Goal: Task Accomplishment & Management: Use online tool/utility

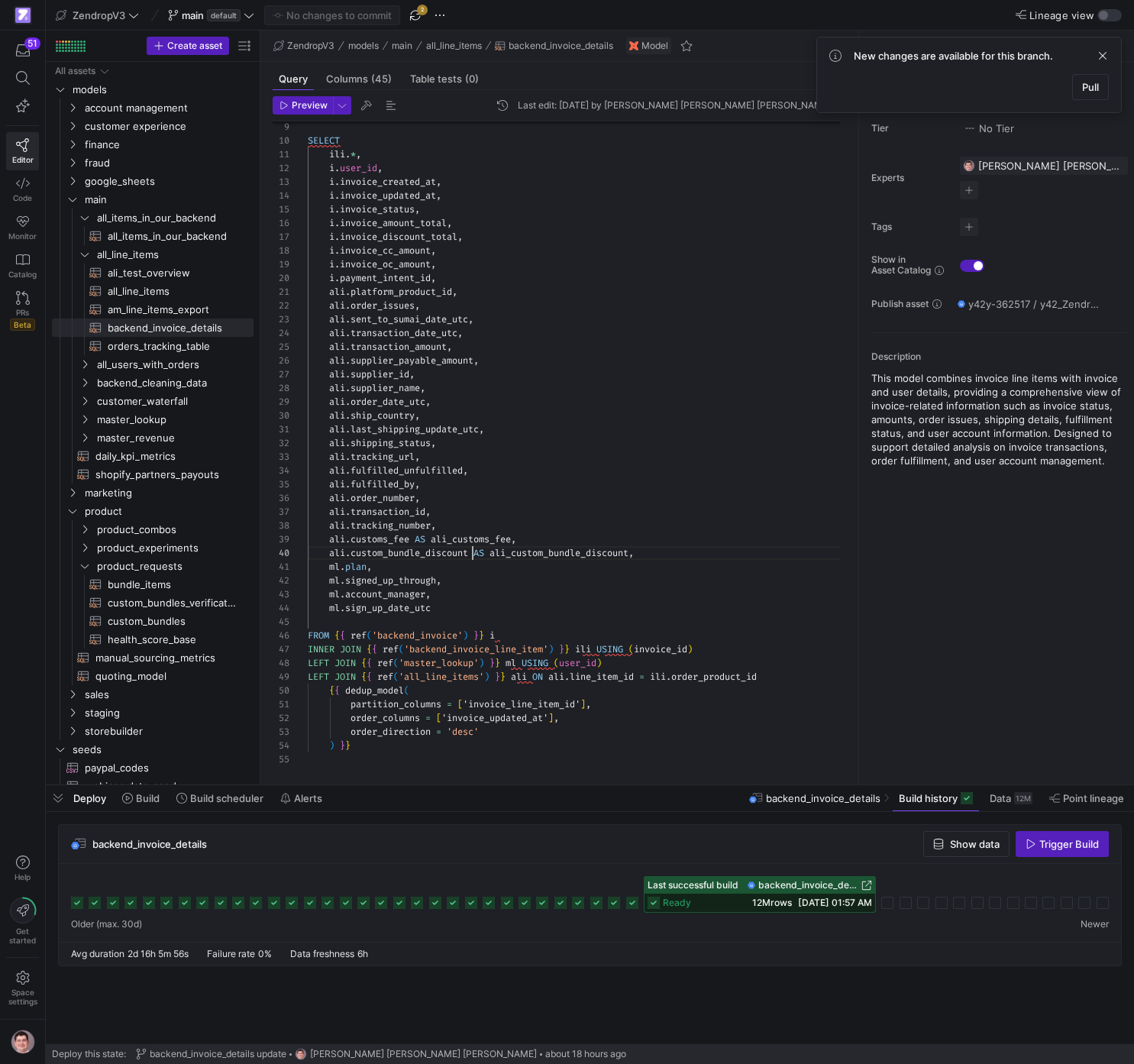
click at [472, 557] on div "ili . * , i . user_id , i . invoice_created_at , i . invoice_updated_at , i . i…" at bounding box center [580, 381] width 545 height 768
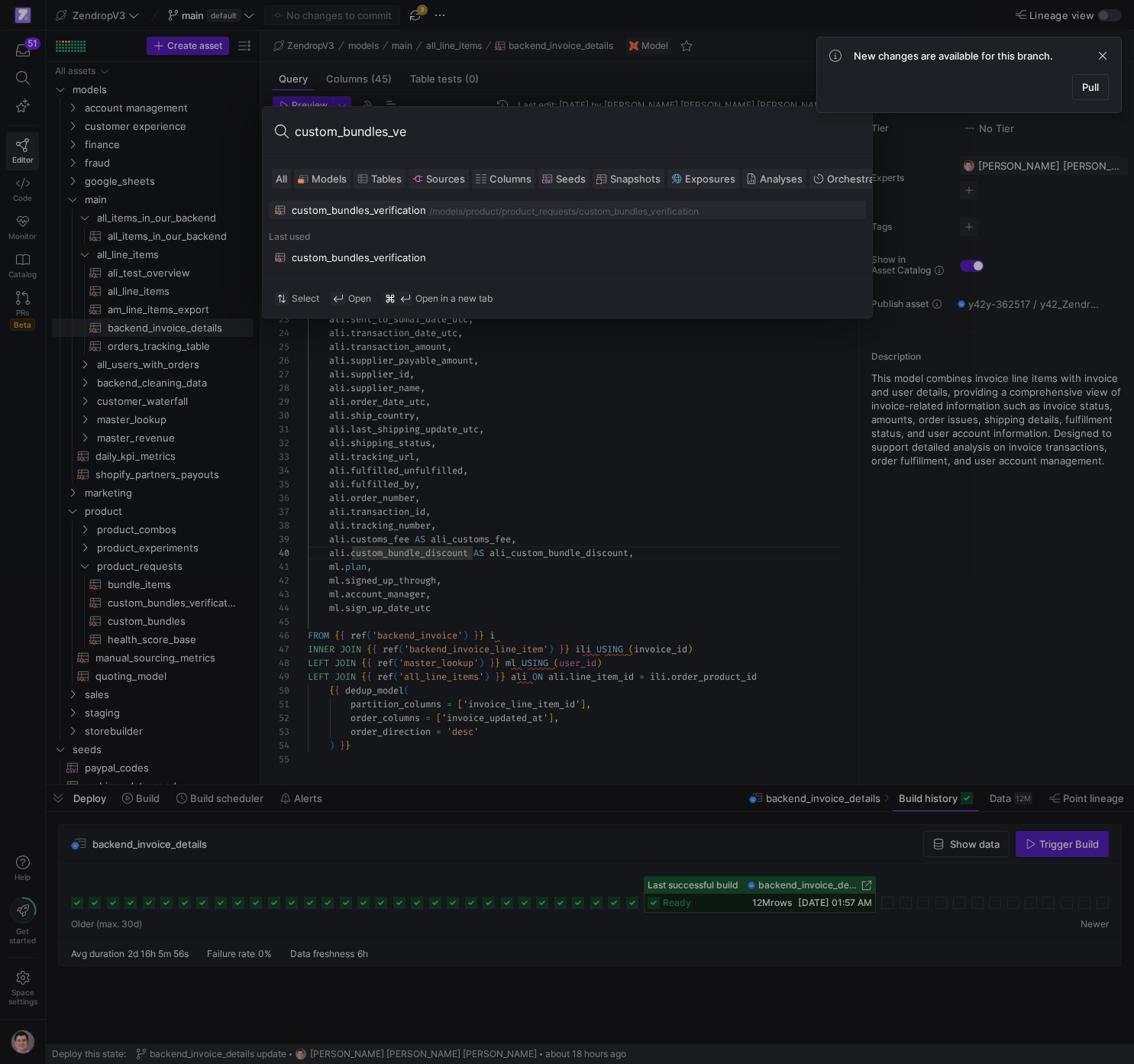
type input "custom_bundles_ver"
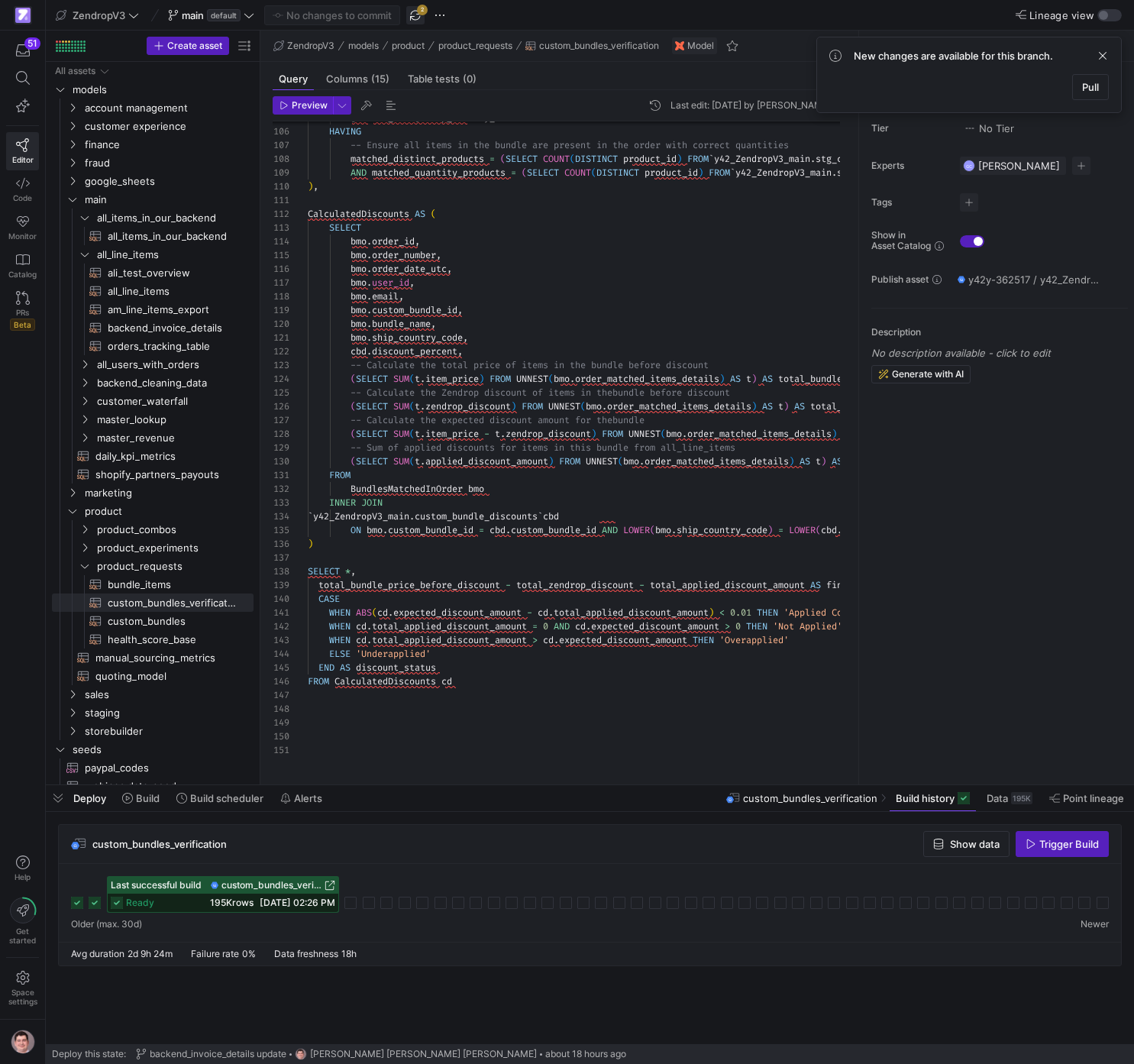
click at [412, 20] on span "button" at bounding box center [415, 15] width 18 height 18
click at [937, 841] on span "button" at bounding box center [966, 843] width 85 height 24
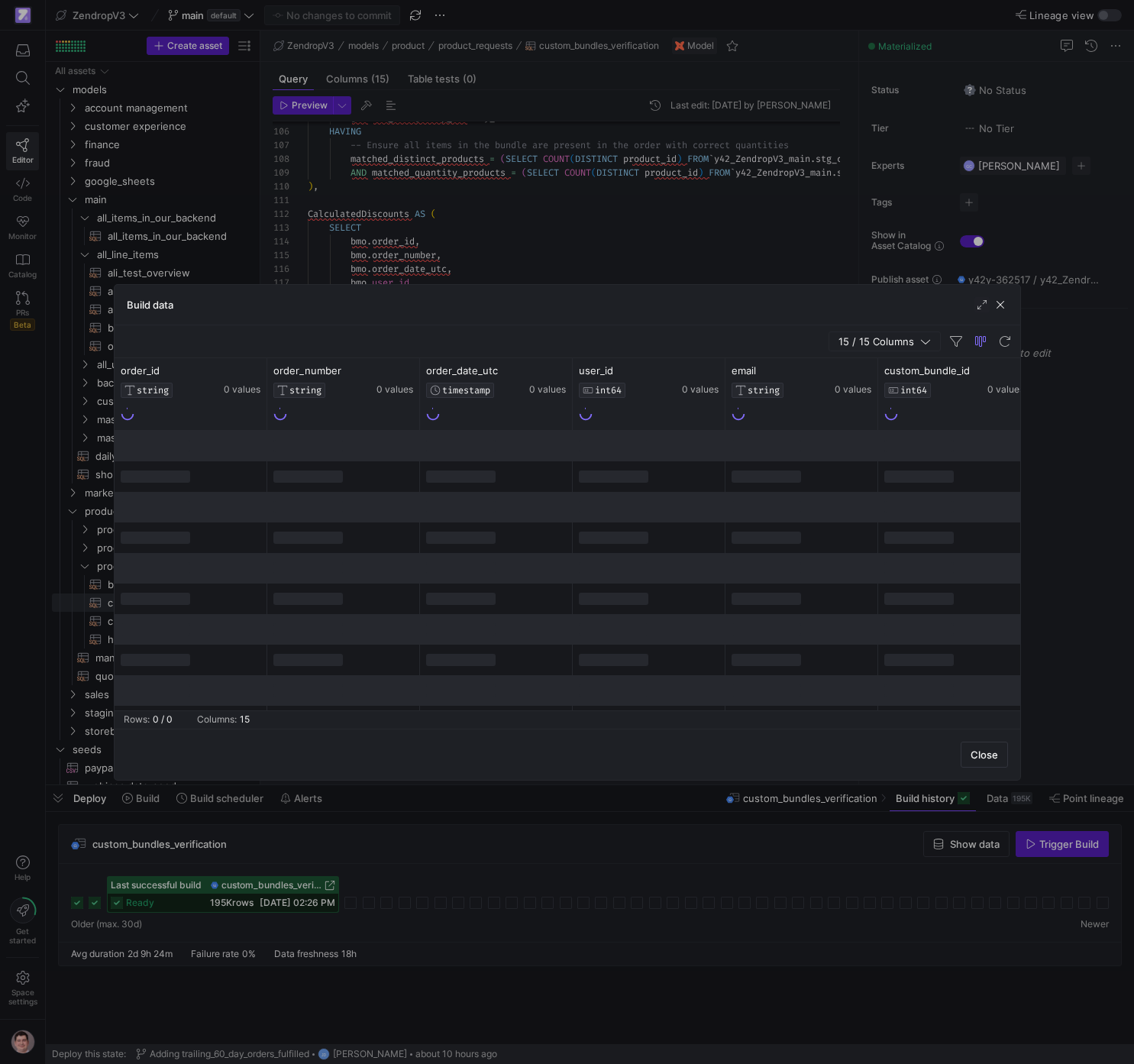
drag, startPoint x: 733, startPoint y: 883, endPoint x: 714, endPoint y: 887, distance: 19.4
click at [732, 884] on div at bounding box center [567, 532] width 1134 height 1064
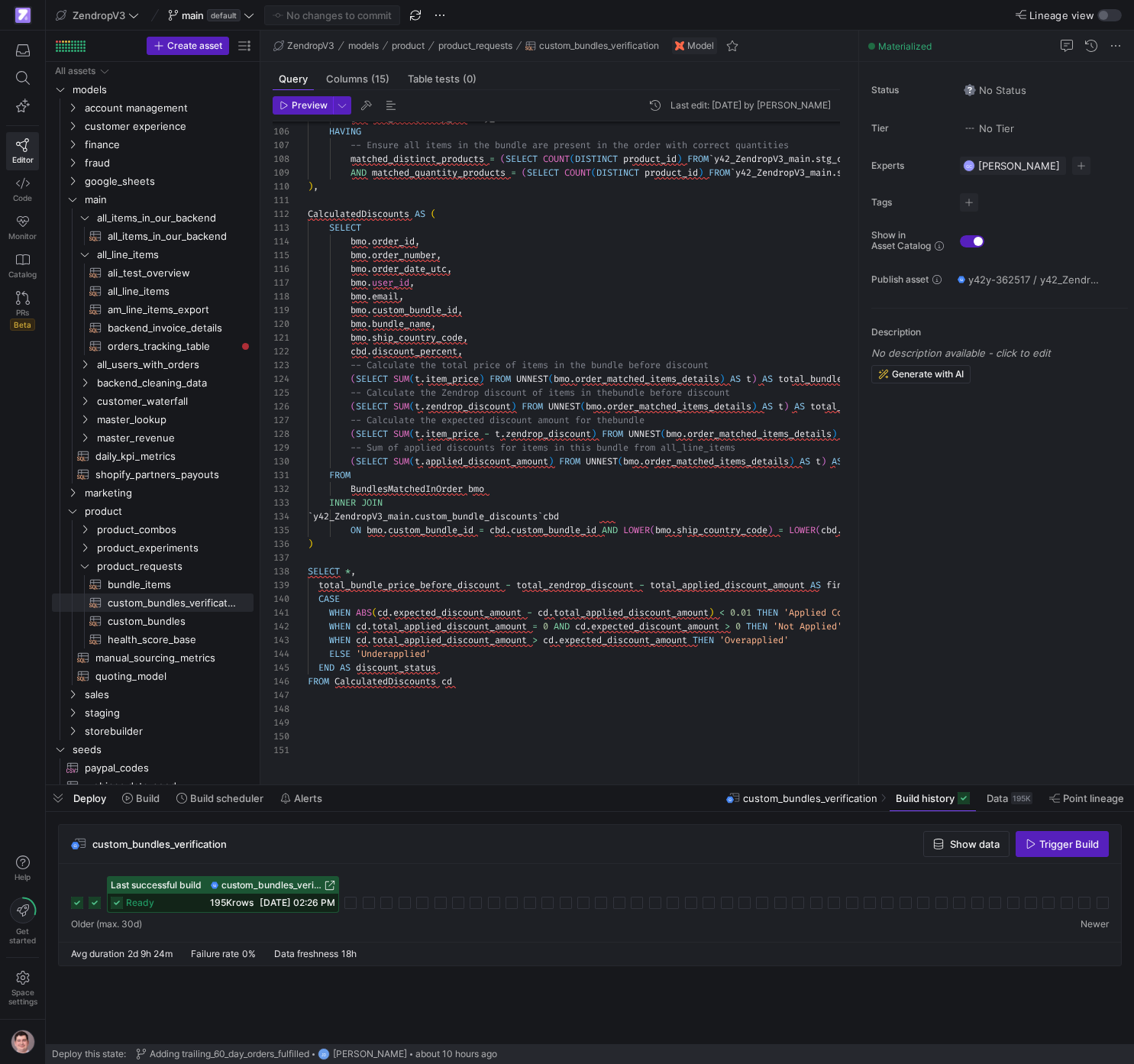
click at [292, 887] on span "custom_bundles_verification" at bounding box center [272, 886] width 100 height 11
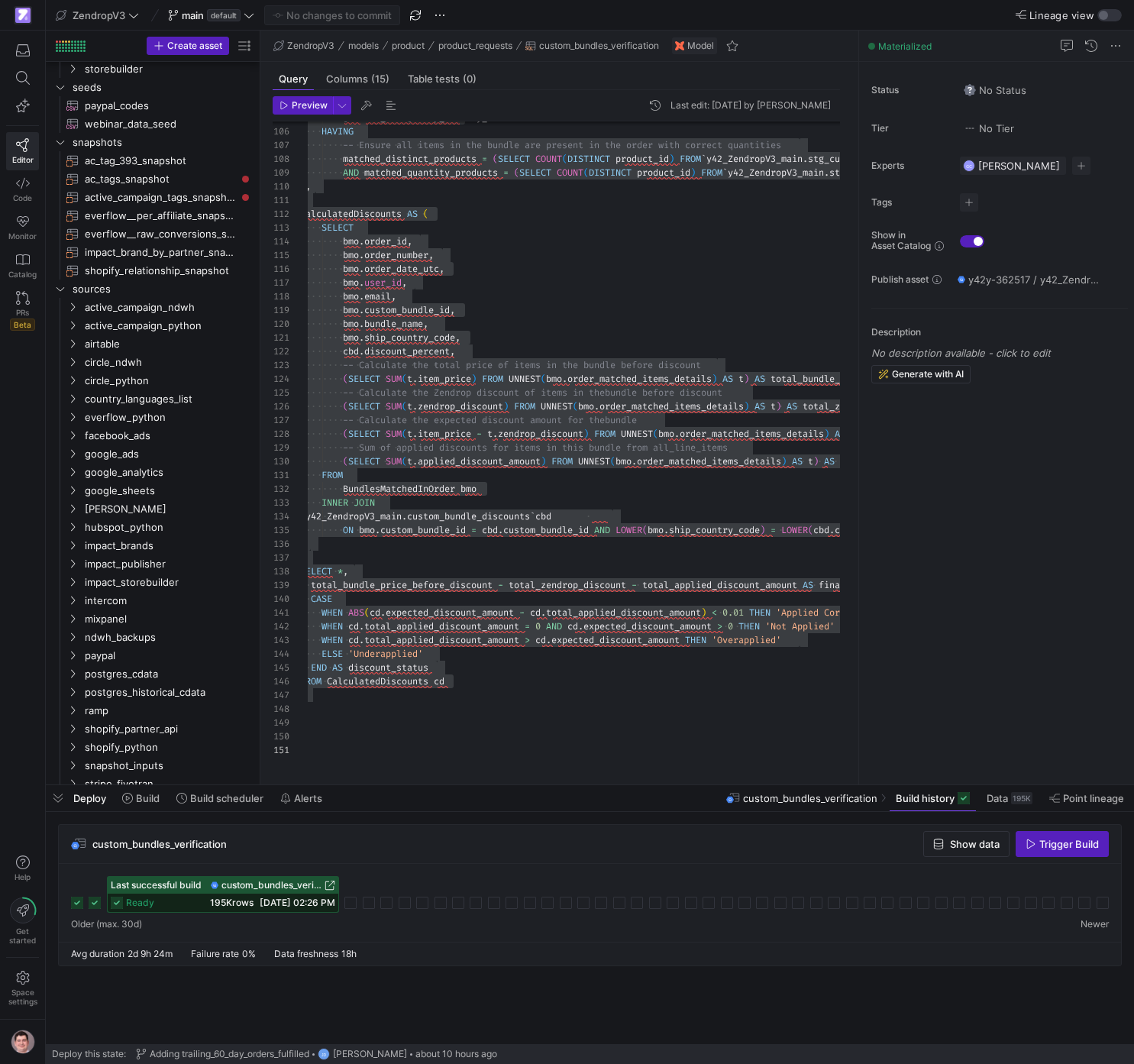
scroll to position [714, 0]
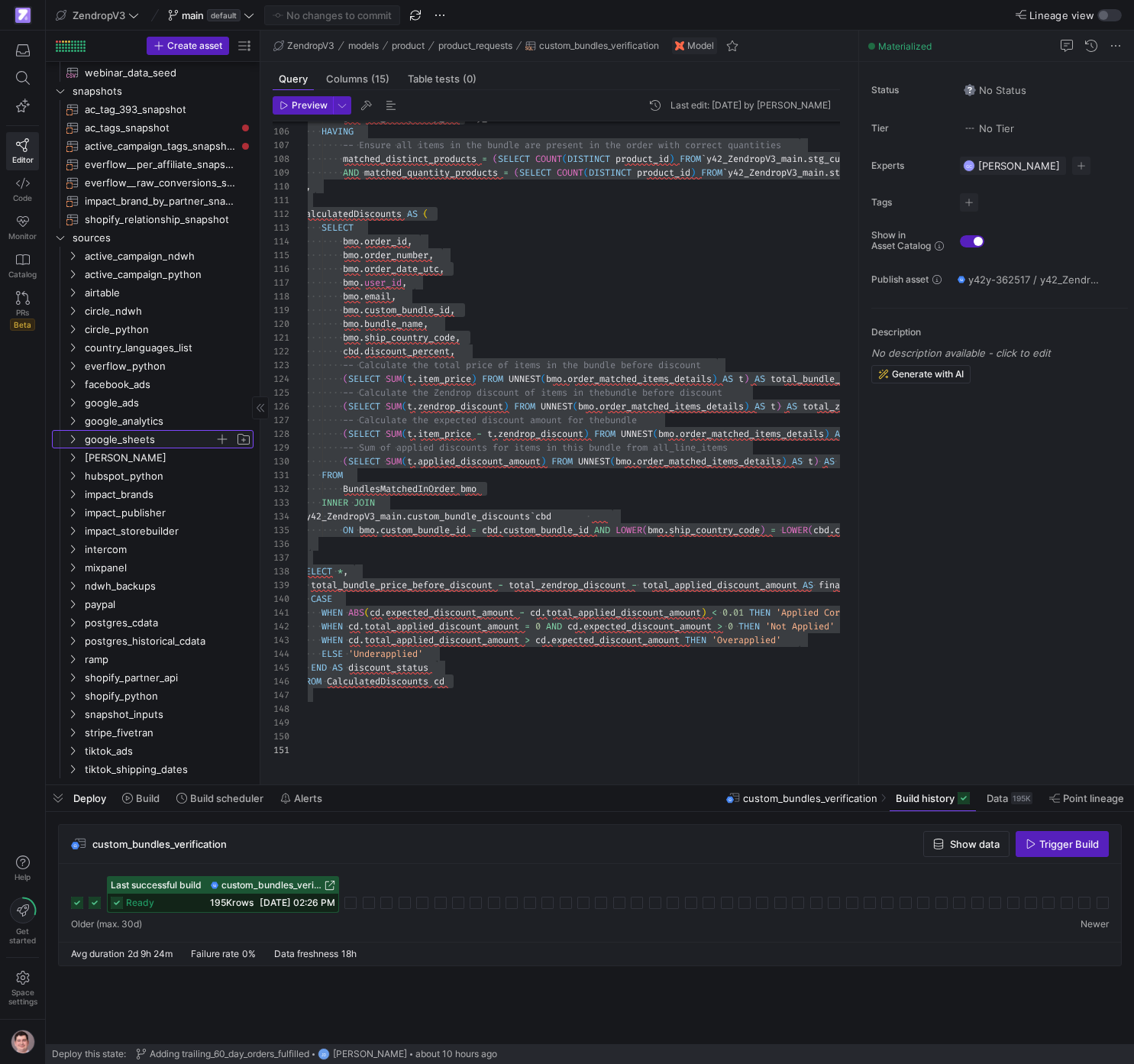
click at [106, 438] on span "google_sheets" at bounding box center [150, 440] width 130 height 18
click at [126, 441] on span "google_sheets" at bounding box center [150, 440] width 130 height 18
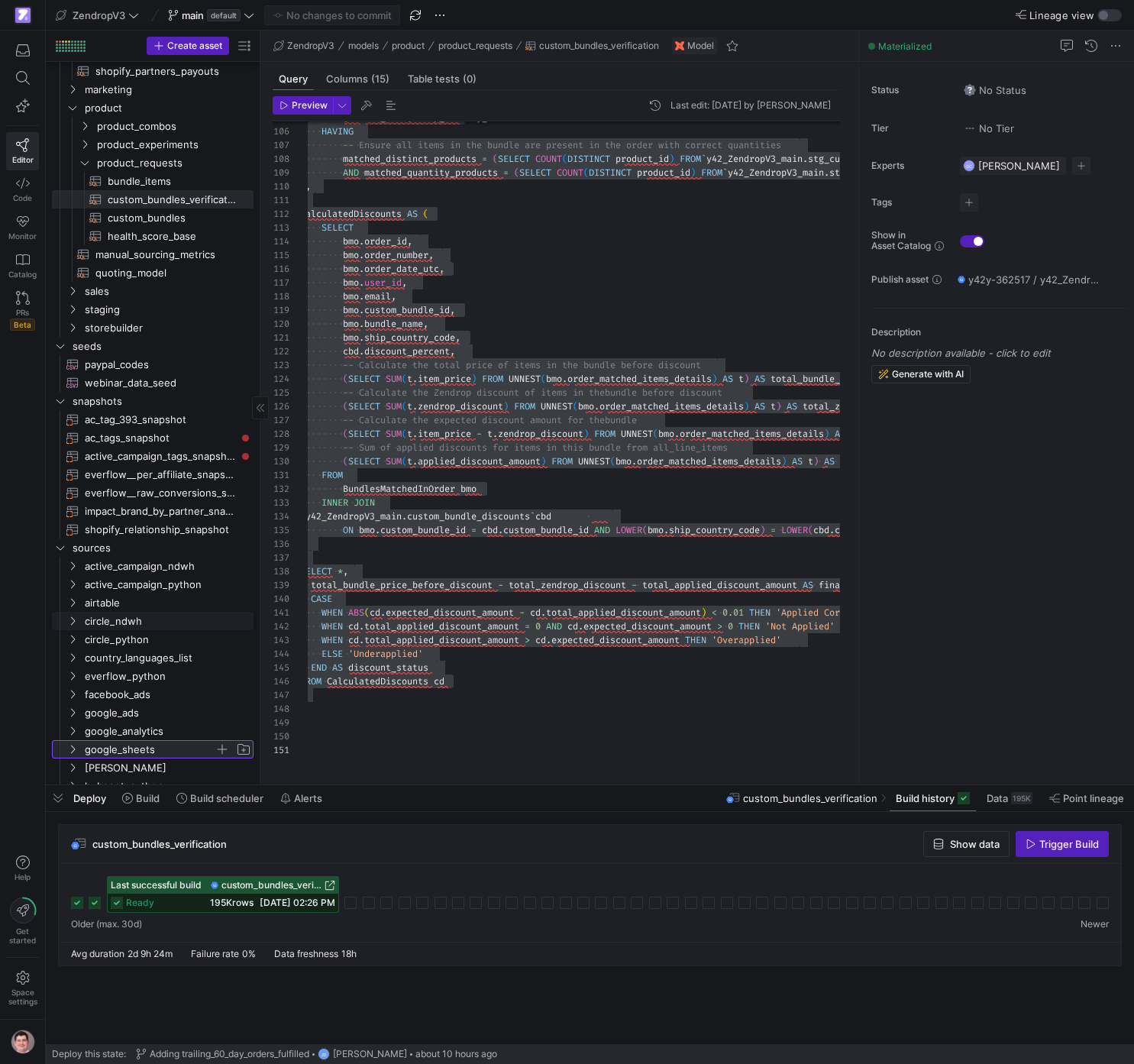
scroll to position [370, 0]
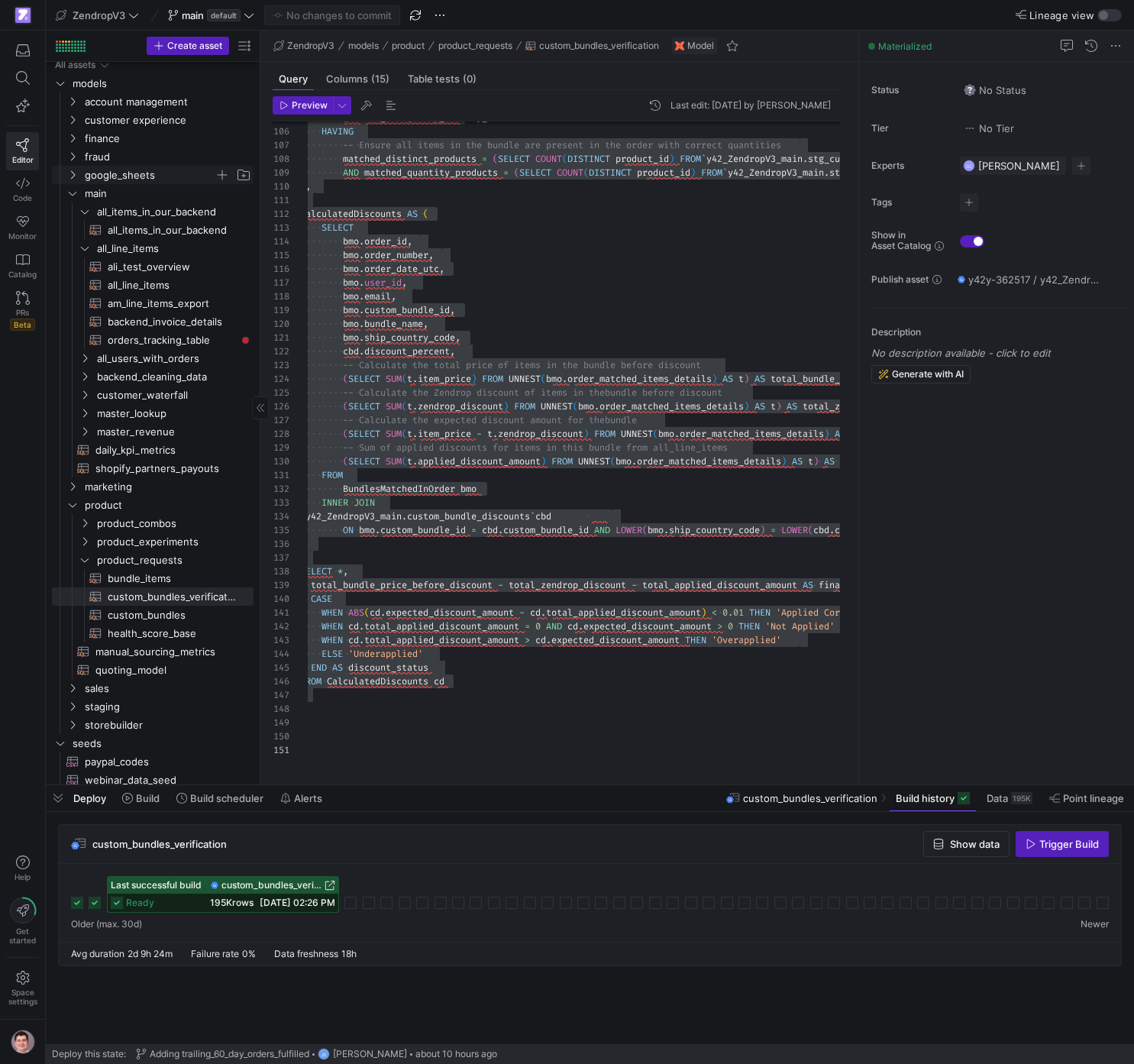
click at [108, 176] on span "google_sheets" at bounding box center [150, 176] width 130 height 18
